Goal: Transaction & Acquisition: Obtain resource

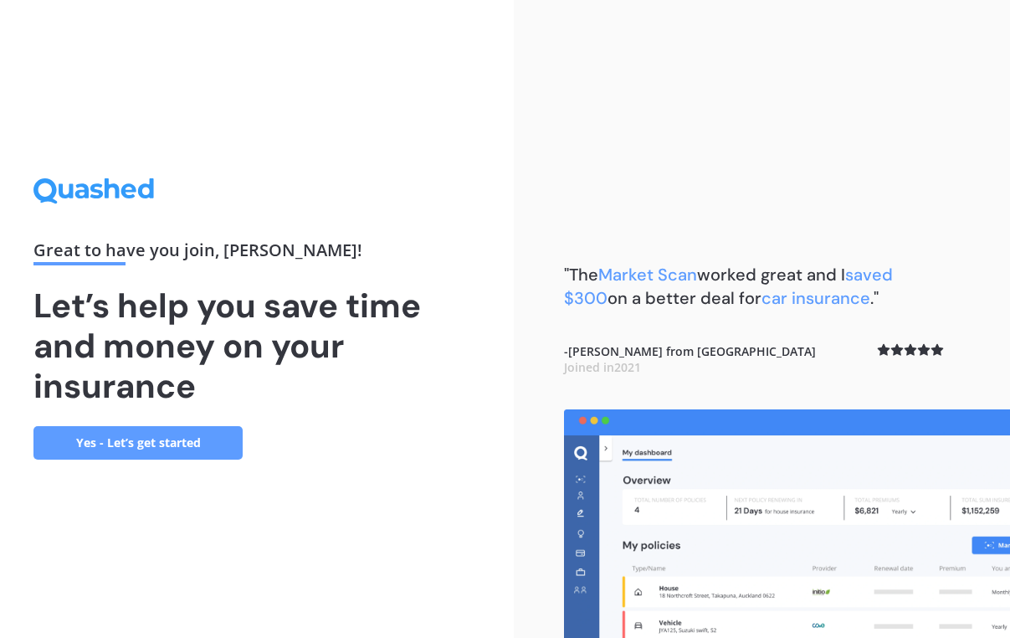
click at [190, 447] on link "Yes - Let’s get started" at bounding box center [137, 442] width 209 height 33
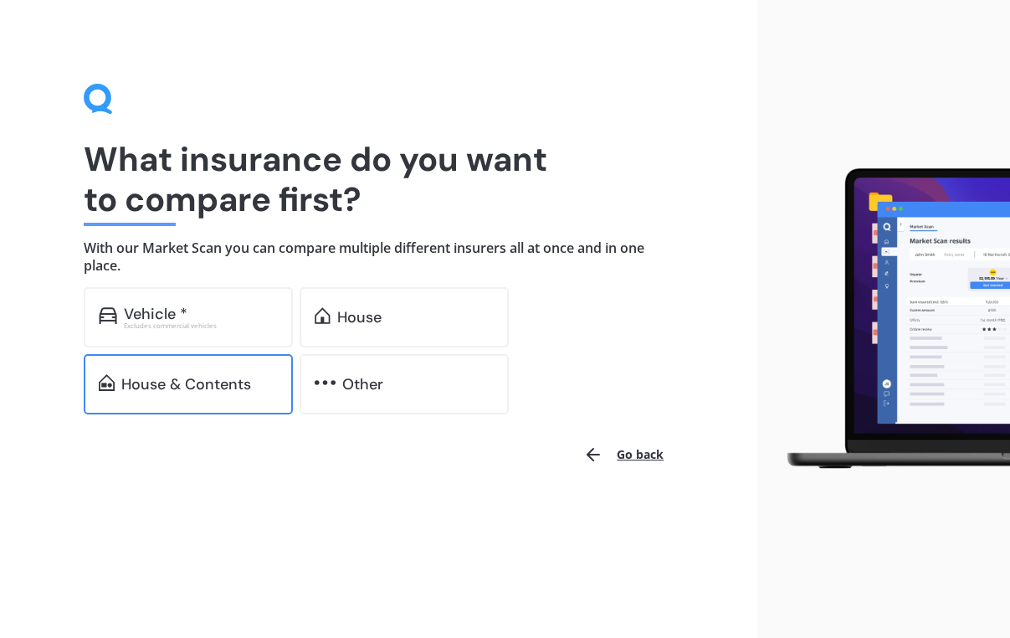
click at [228, 385] on div "House & Contents" at bounding box center [186, 384] width 130 height 17
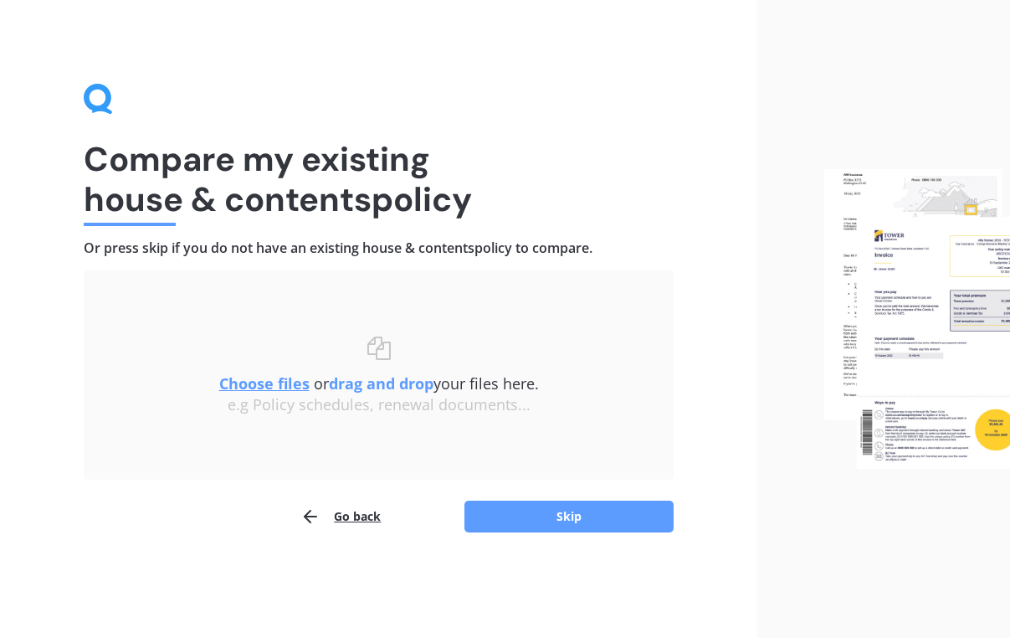
click at [253, 383] on u "Choose files" at bounding box center [264, 383] width 90 height 20
